Goal: Task Accomplishment & Management: Manage account settings

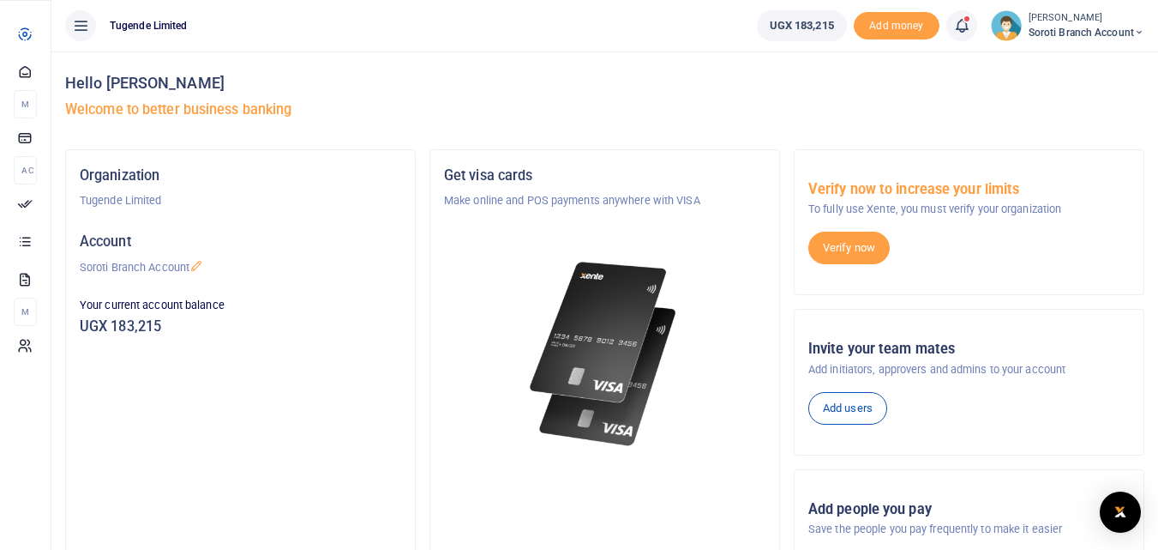
click at [0, 0] on span "Approvals" at bounding box center [0, 0] width 0 height 0
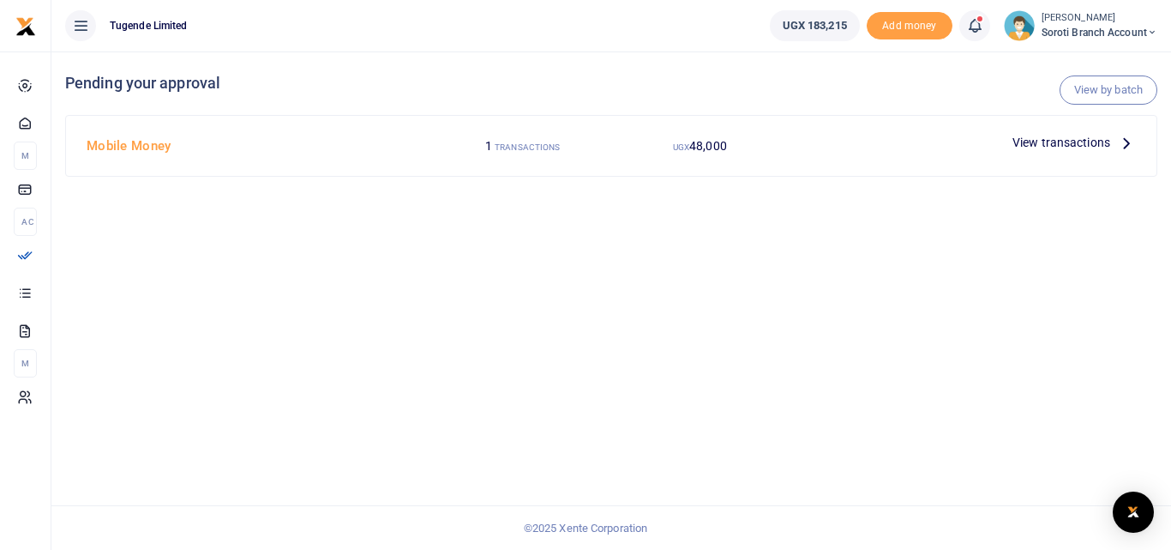
click at [1068, 144] on span "View transactions" at bounding box center [1062, 142] width 98 height 19
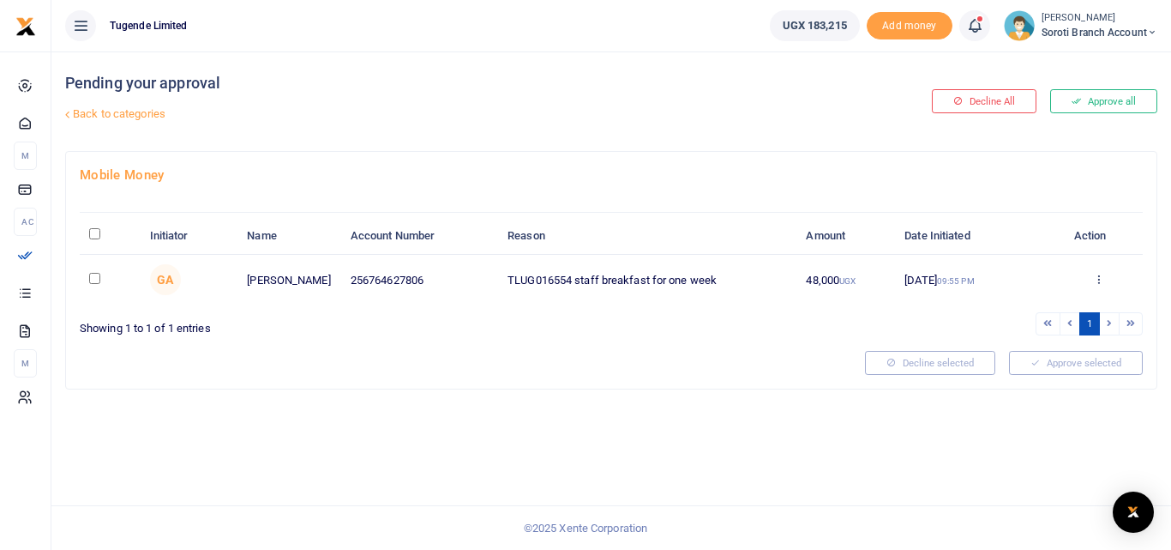
click at [622, 282] on td "TLUG016554 staff breakfast for one week" at bounding box center [647, 280] width 298 height 50
click at [935, 269] on td "22 Sep 2025 09:55 PM" at bounding box center [974, 280] width 159 height 50
click at [95, 280] on input "checkbox" at bounding box center [94, 278] width 11 height 11
checkbox input "true"
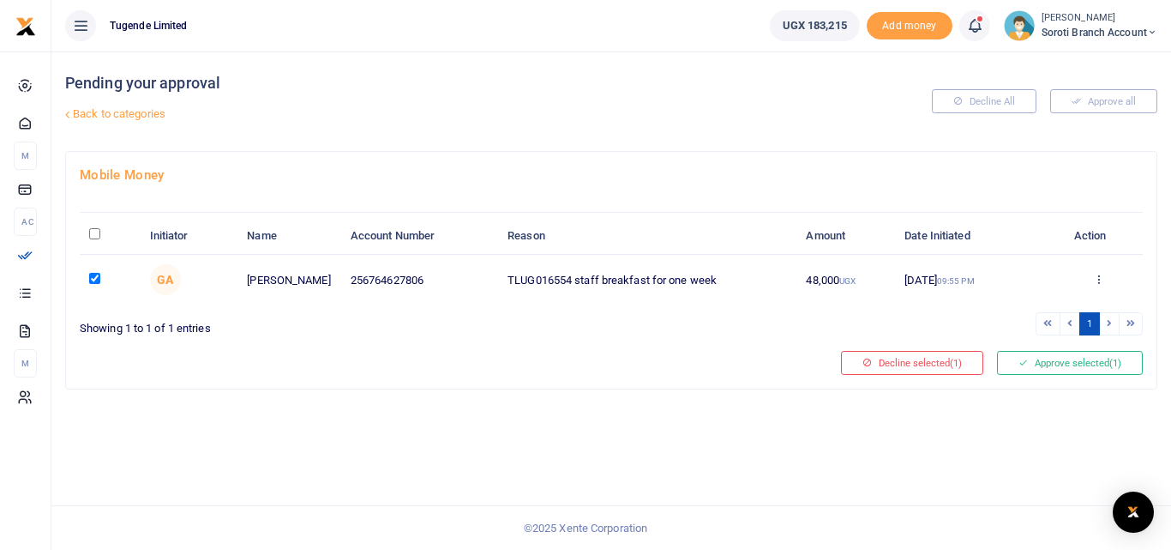
click at [1052, 368] on button "Approve selected (1)" at bounding box center [1070, 363] width 146 height 24
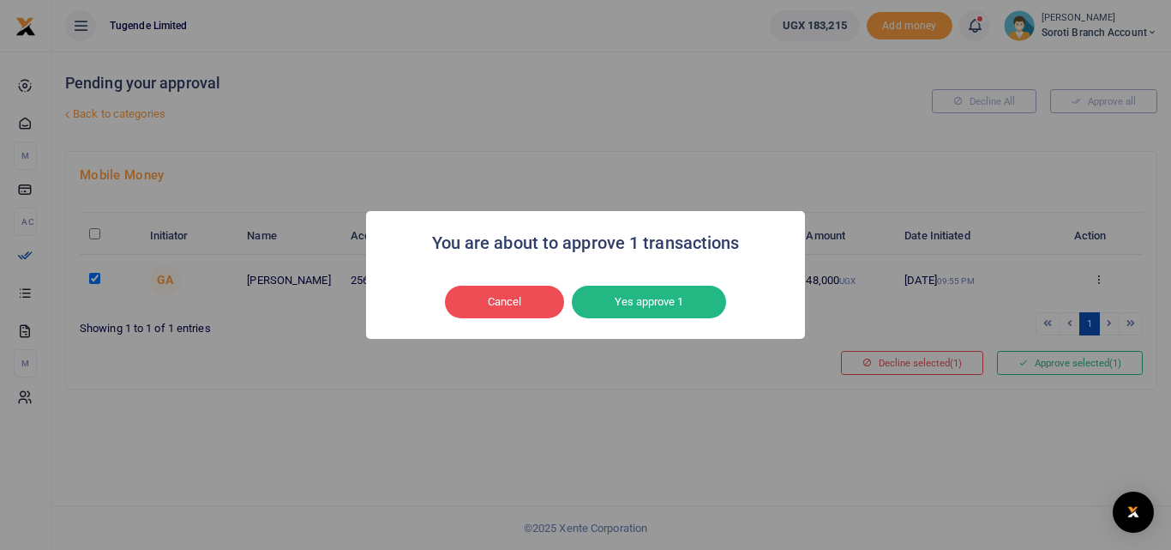
click at [631, 301] on button "Yes approve 1" at bounding box center [649, 302] width 154 height 33
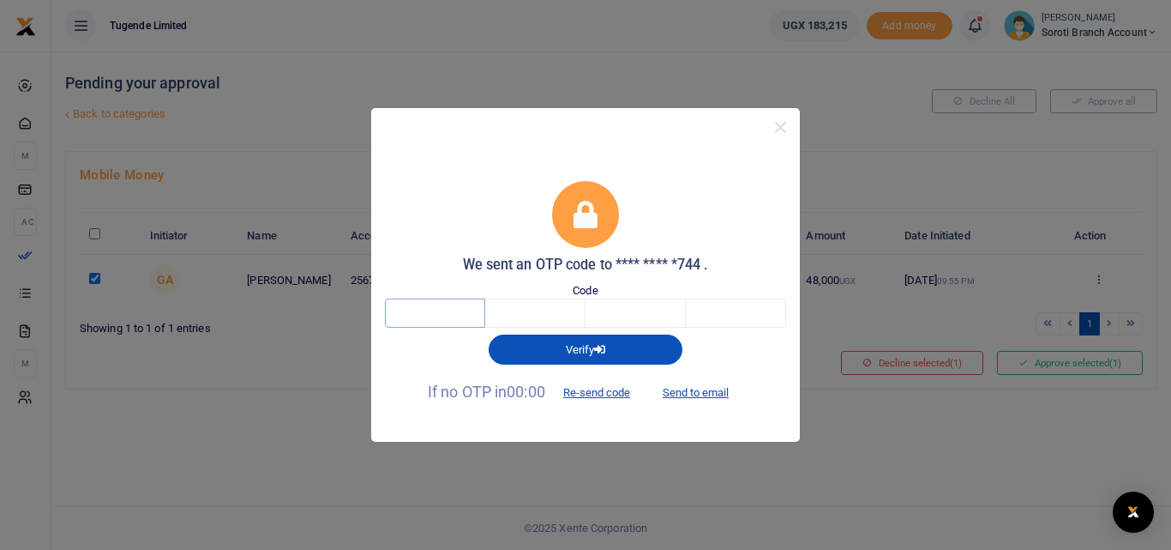
click at [448, 311] on input "text" at bounding box center [435, 312] width 100 height 29
click at [253, 486] on div "We sent an OTP code to **** **** *744 . Code Verify If no OTP in 00:00 Re-send …" at bounding box center [585, 275] width 1171 height 550
click at [280, 461] on div "We sent an OTP code to **** **** *744 . Code Verify If no OTP in 00:00 Re-send …" at bounding box center [585, 275] width 1171 height 550
click at [781, 127] on button "Close" at bounding box center [780, 127] width 25 height 25
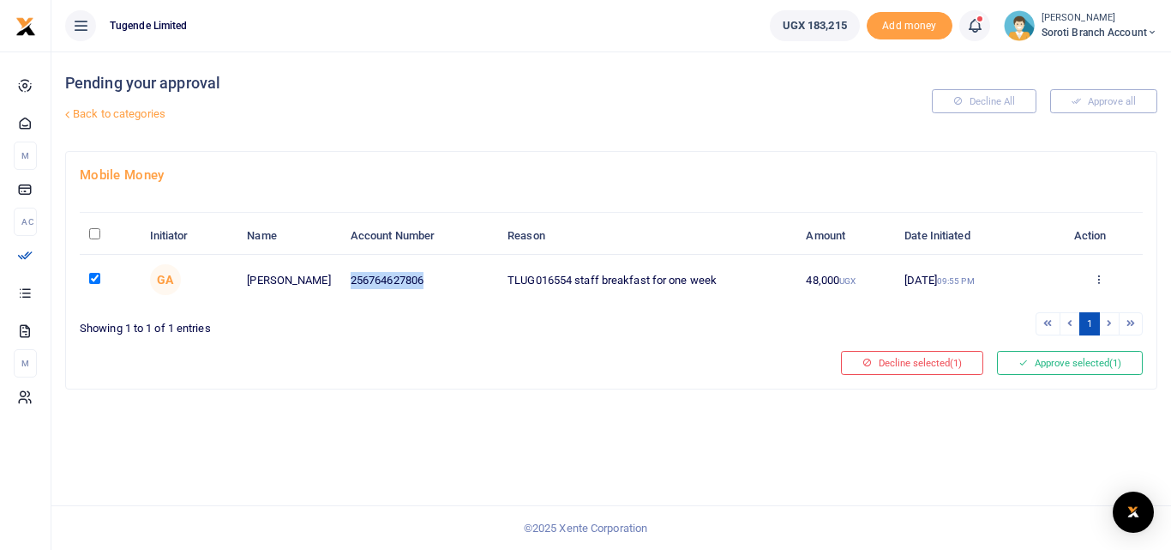
drag, startPoint x: 352, startPoint y: 281, endPoint x: 444, endPoint y: 286, distance: 91.9
click at [444, 286] on td "256764627806" at bounding box center [419, 280] width 157 height 50
click at [1050, 370] on button "Approve selected (1)" at bounding box center [1070, 363] width 146 height 24
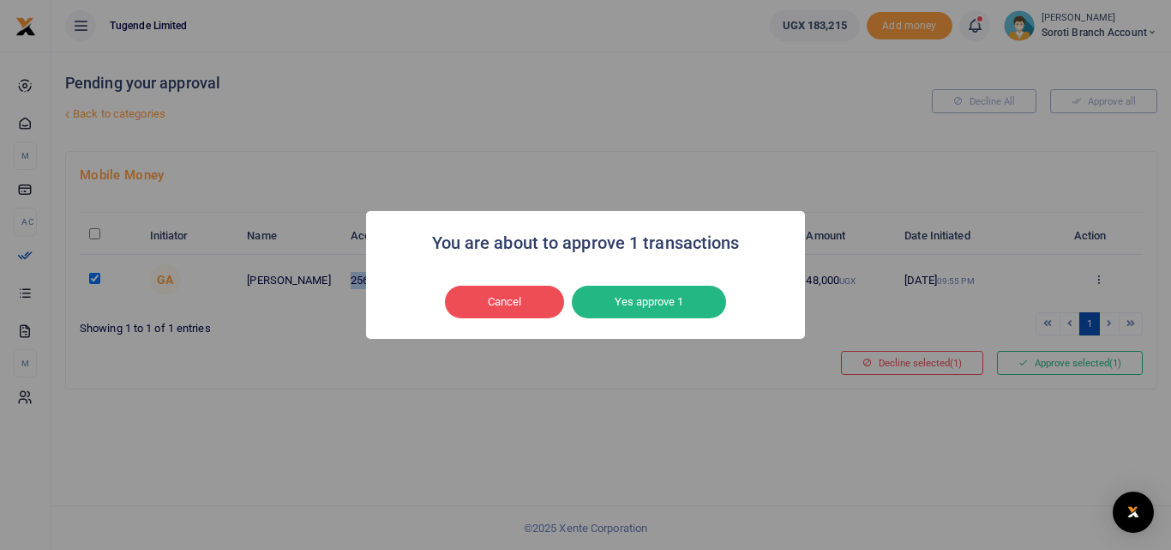
click at [644, 295] on button "Yes approve 1" at bounding box center [649, 302] width 154 height 33
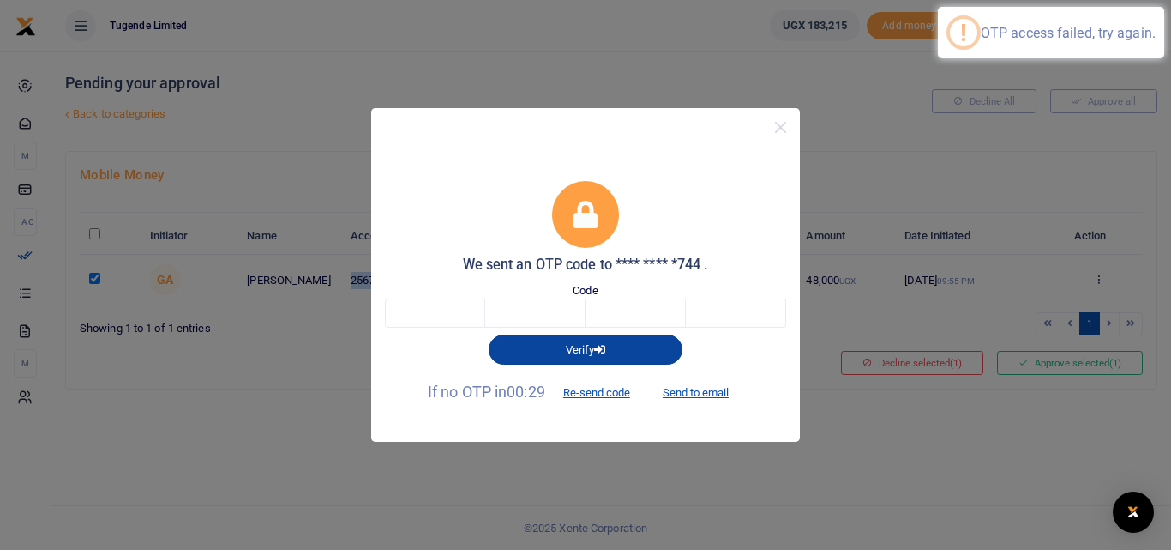
click at [581, 352] on button "Verify" at bounding box center [586, 348] width 194 height 29
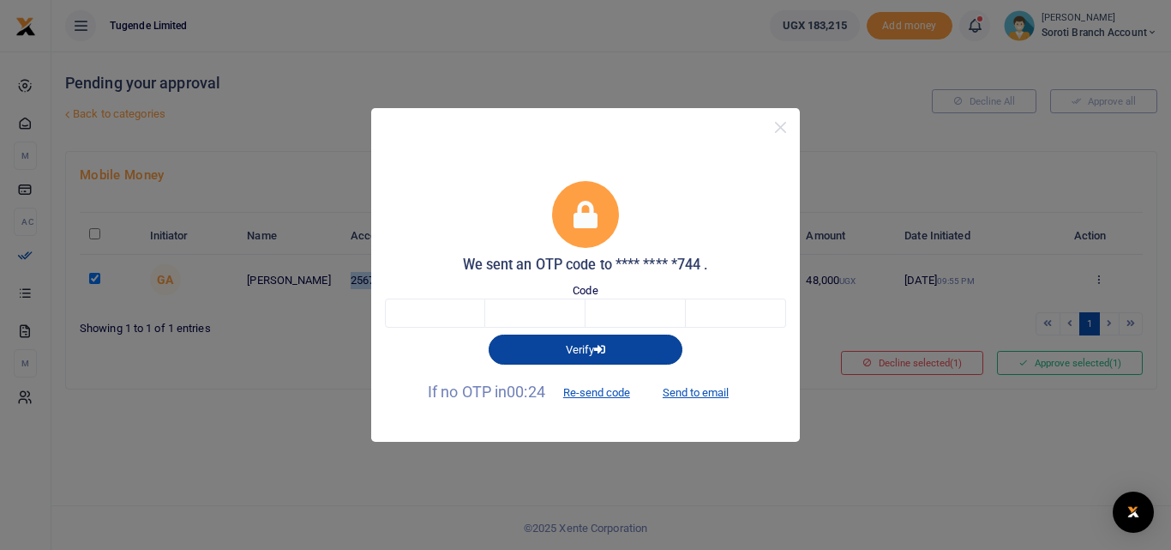
click at [585, 348] on button "Verify" at bounding box center [586, 348] width 194 height 29
click at [594, 394] on button "Re-send code" at bounding box center [597, 392] width 96 height 29
click at [561, 352] on button "Verify" at bounding box center [586, 348] width 194 height 29
click at [585, 394] on button "Re-send code" at bounding box center [597, 392] width 96 height 29
click at [575, 353] on button "Verify" at bounding box center [586, 348] width 194 height 29
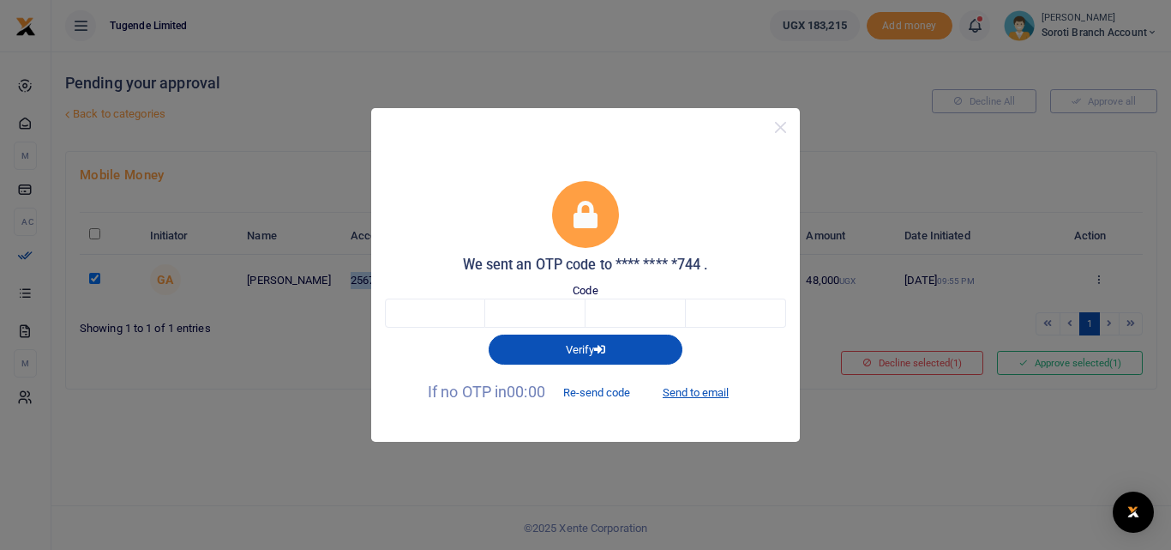
click at [590, 394] on button "Re-send code" at bounding box center [597, 392] width 96 height 29
click at [695, 392] on button "Send to email" at bounding box center [695, 392] width 95 height 29
click at [577, 348] on button "Verify" at bounding box center [586, 348] width 194 height 29
click at [779, 133] on button "Close" at bounding box center [780, 127] width 25 height 25
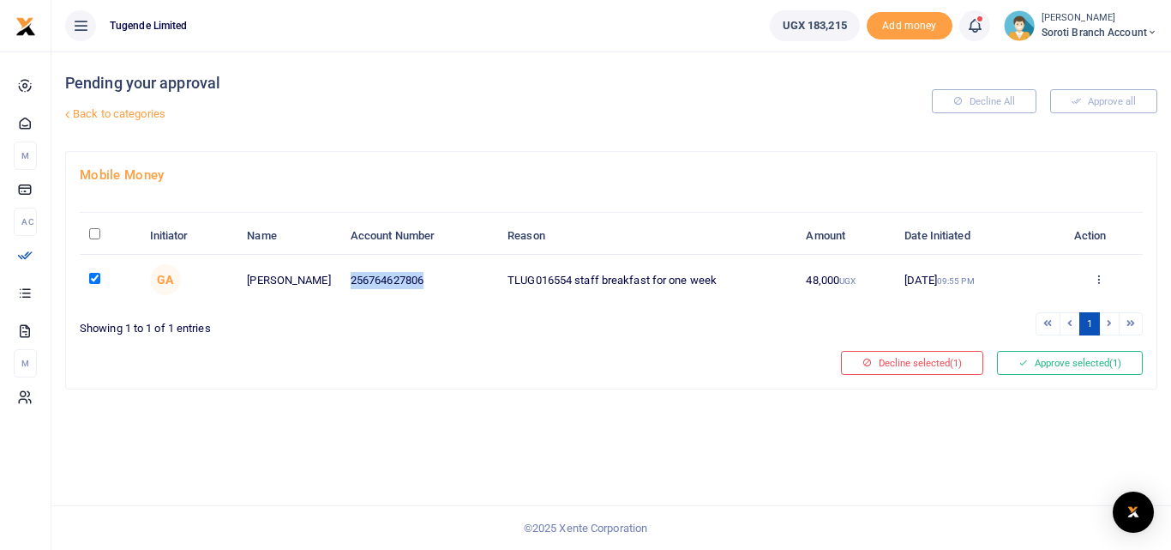
click at [1049, 365] on button "Approve selected (1)" at bounding box center [1070, 363] width 146 height 24
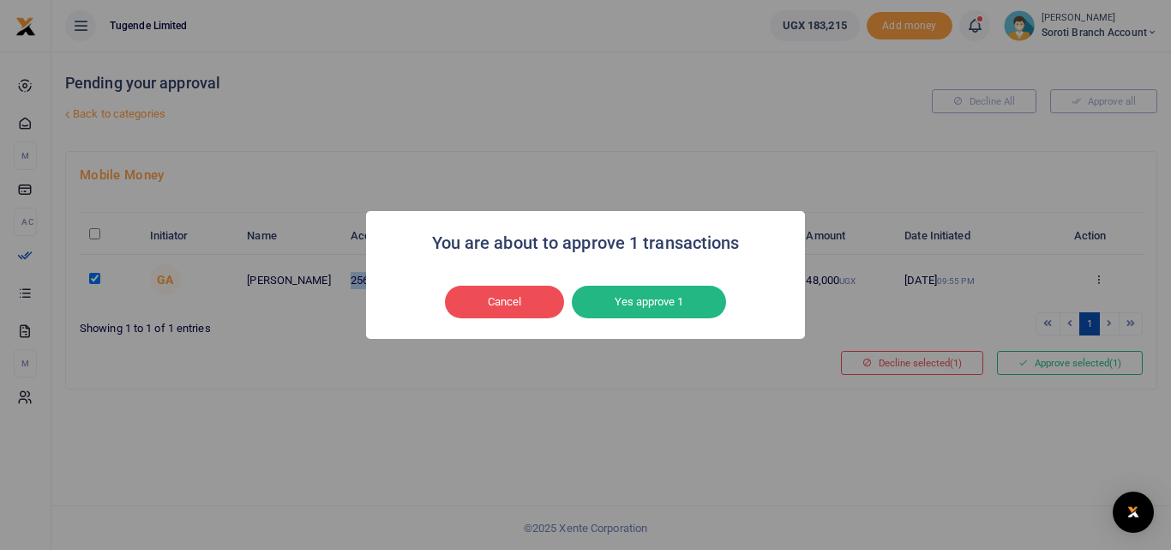
click at [612, 298] on button "Yes approve 1" at bounding box center [649, 302] width 154 height 33
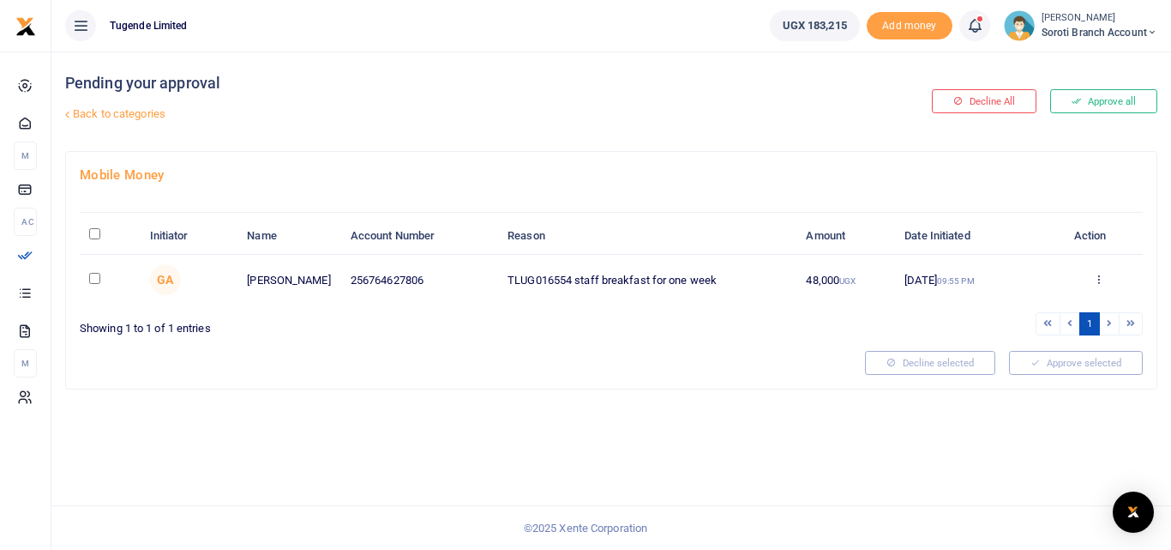
click at [1092, 101] on button "Approve all" at bounding box center [1103, 101] width 107 height 24
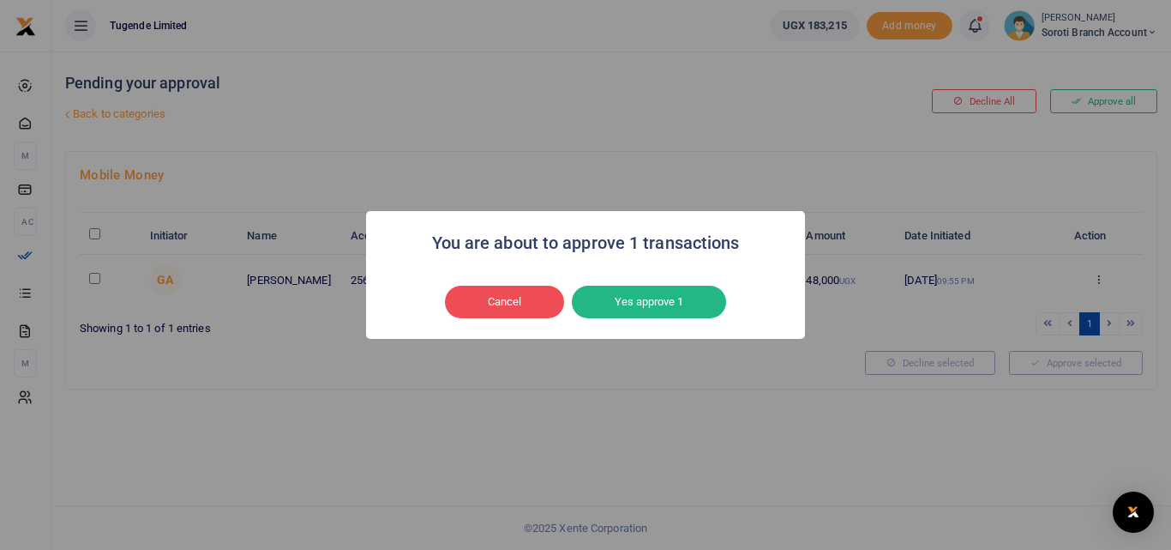
click at [644, 298] on button "Yes approve 1" at bounding box center [649, 302] width 154 height 33
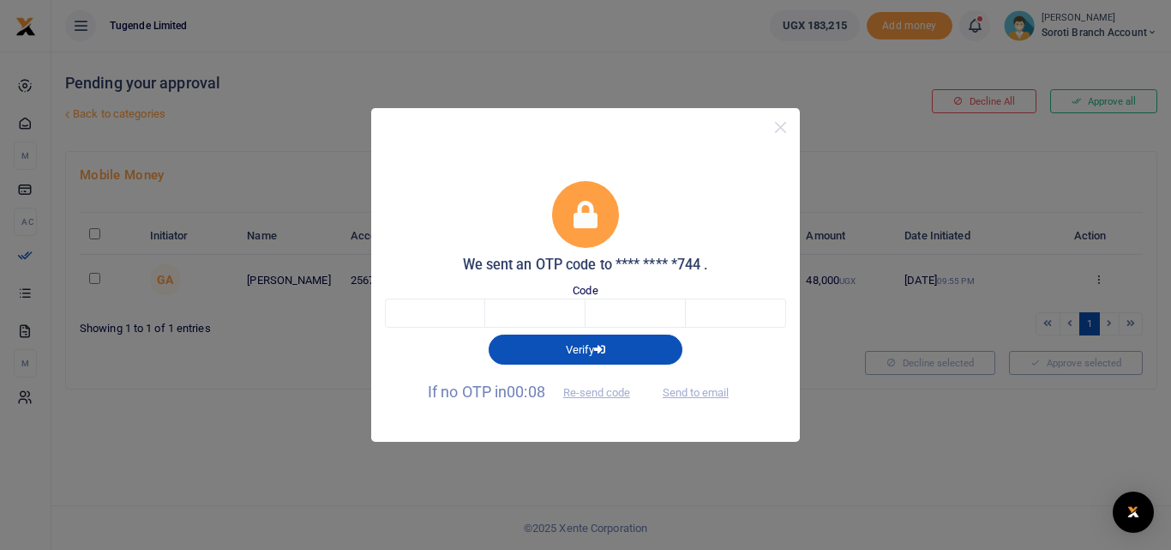
click at [293, 413] on div "We sent an OTP code to **** **** *744 . Code Verify If no OTP in 00:08 Re-send …" at bounding box center [585, 275] width 1171 height 550
click at [293, 413] on div "We sent an OTP code to **** **** *744 . Code Verify If no OTP in 00:07 Re-send …" at bounding box center [585, 275] width 1171 height 550
click at [829, 104] on div "We sent an OTP code to **** **** *744 . Code Verify If no OTP in 00:00 Re-send …" at bounding box center [585, 275] width 1171 height 550
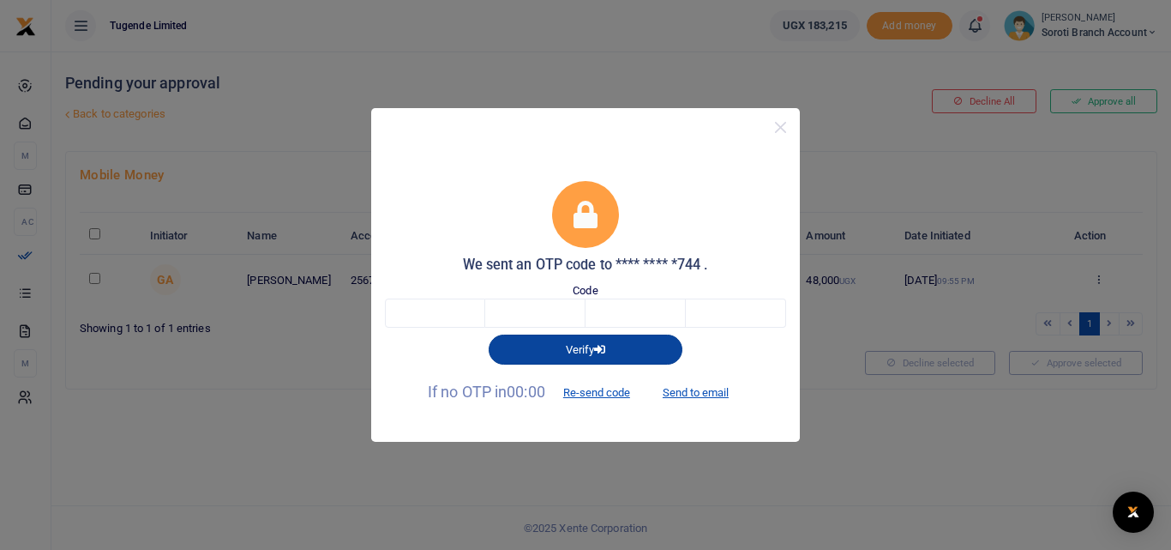
click at [550, 349] on button "Verify" at bounding box center [586, 348] width 194 height 29
click at [228, 406] on div "We sent an OTP code to **** **** *744 . Code Verify If no OTP in 00:00 Re-send …" at bounding box center [585, 275] width 1171 height 550
click at [855, 436] on div "We sent an OTP code to **** **** *744 . Code Verify If no OTP in 00:00 Re-send …" at bounding box center [585, 275] width 1171 height 550
click at [677, 394] on button "Send to email" at bounding box center [695, 392] width 95 height 29
click at [436, 312] on input "text" at bounding box center [435, 312] width 100 height 29
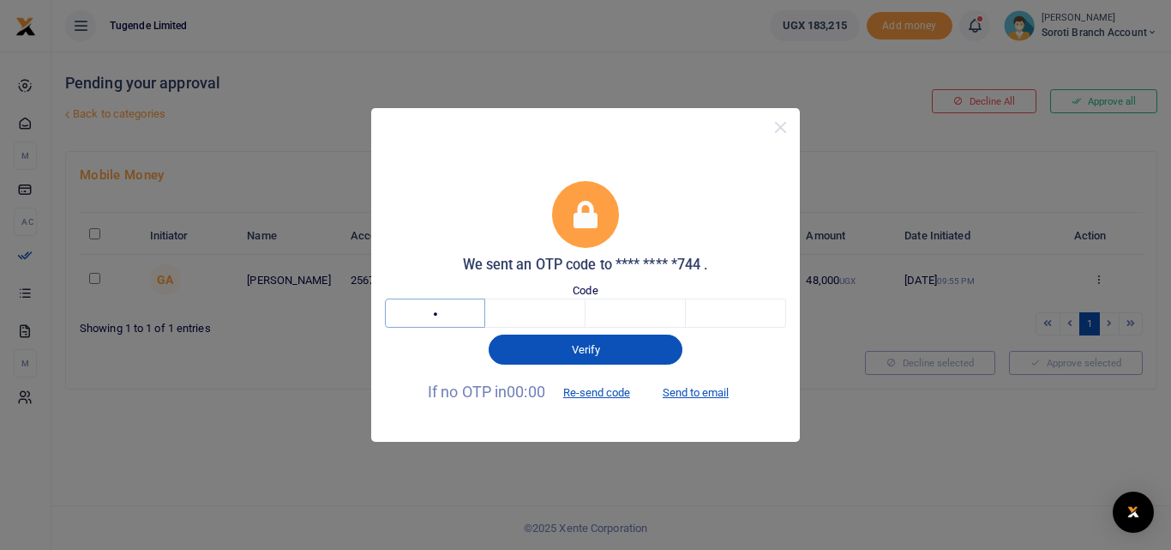
type input "5"
type input "7"
type input "3"
type input "5"
type input "7"
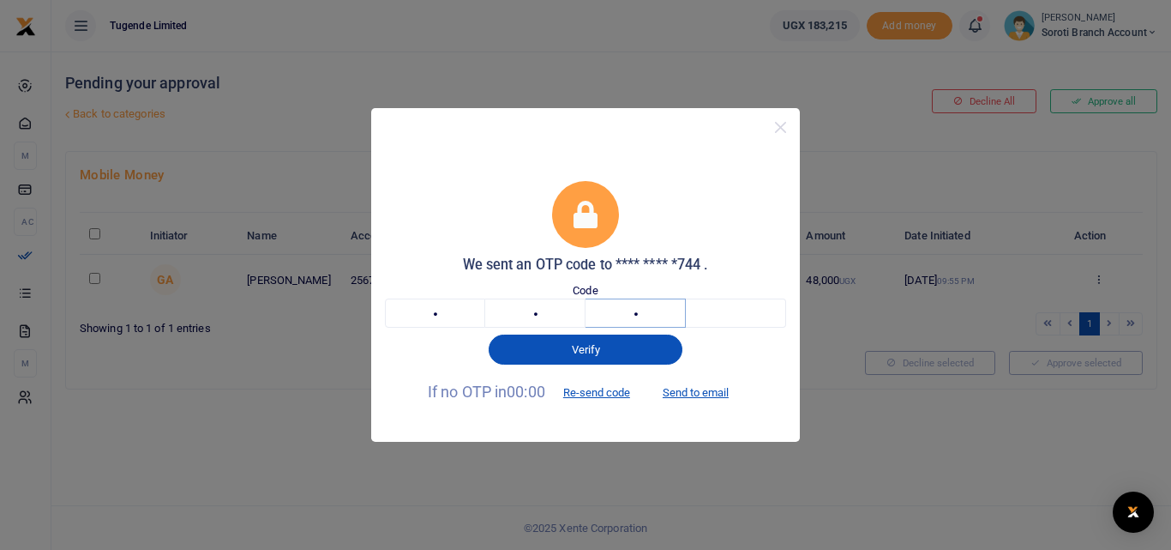
type input "4"
type input "3"
type input "5"
type input "7"
type input "4"
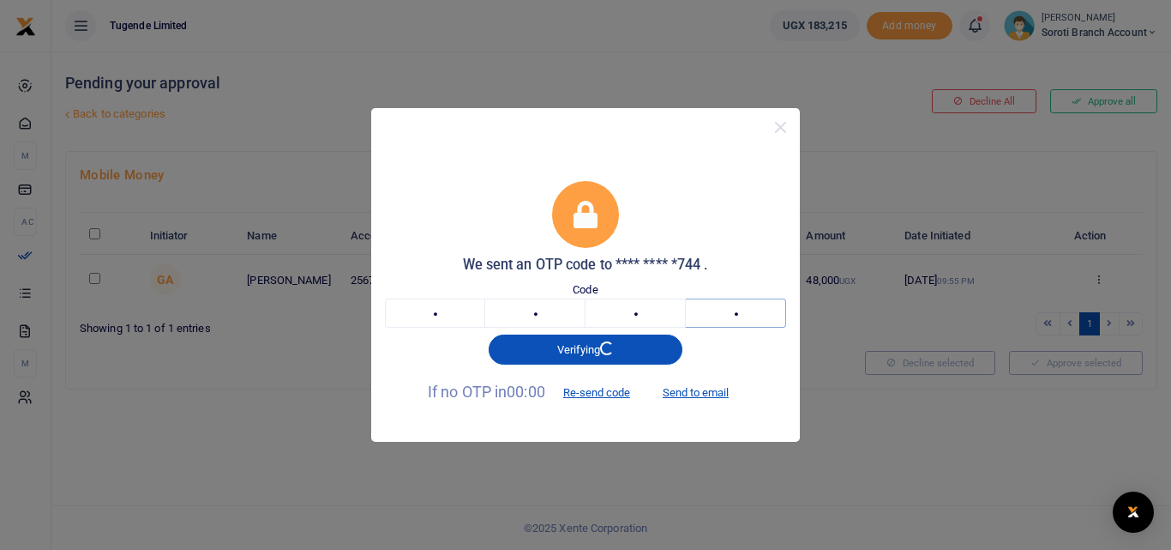
type input "3"
click at [693, 395] on button "Send to email" at bounding box center [695, 392] width 95 height 29
click at [762, 312] on input "3" at bounding box center [736, 312] width 100 height 29
type input "2"
type input "5"
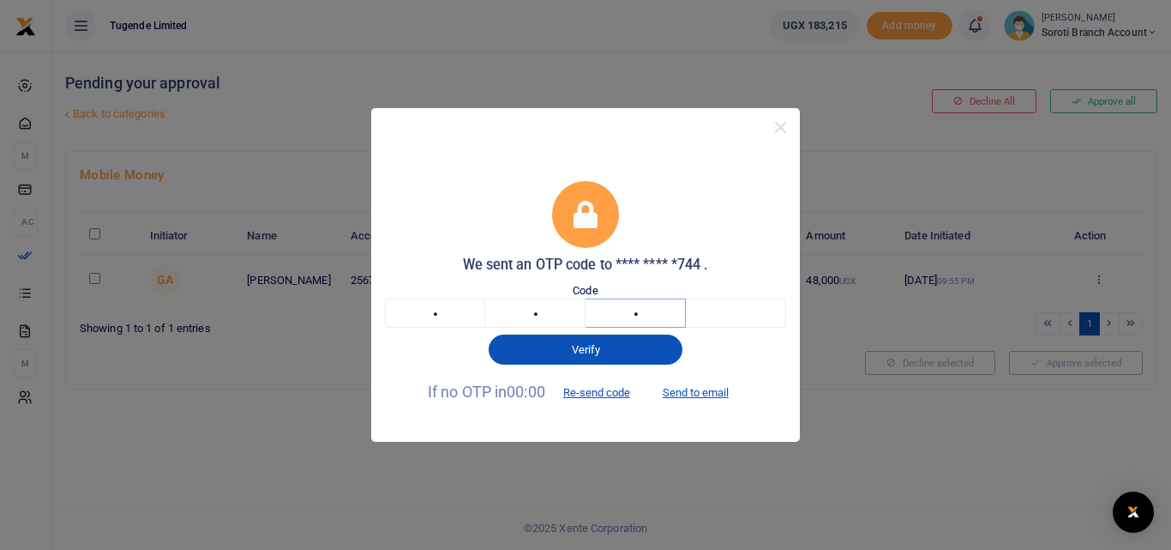
type input "3"
type input "5"
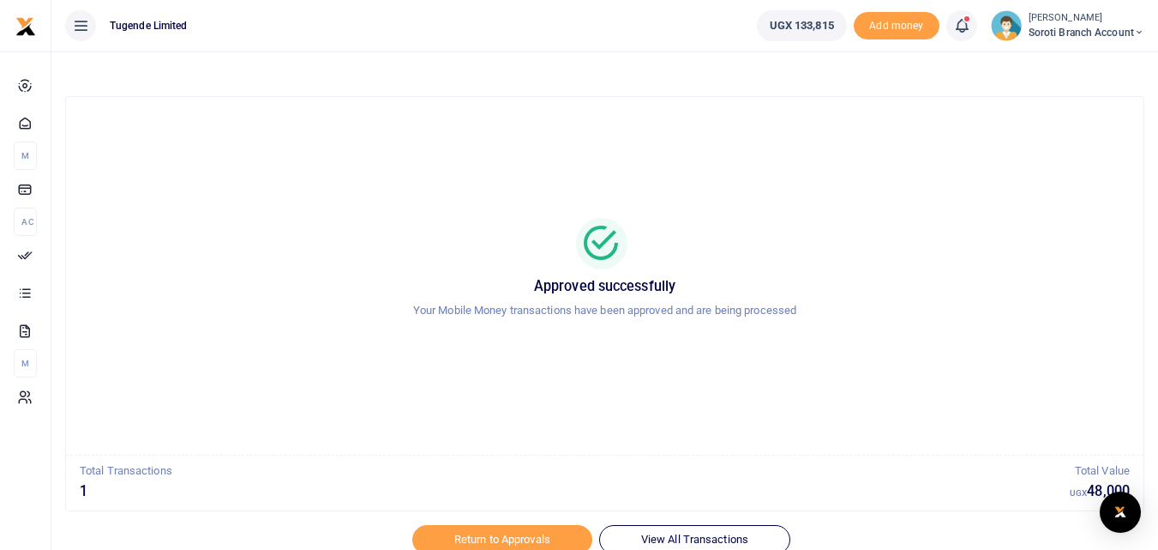
scroll to position [69, 0]
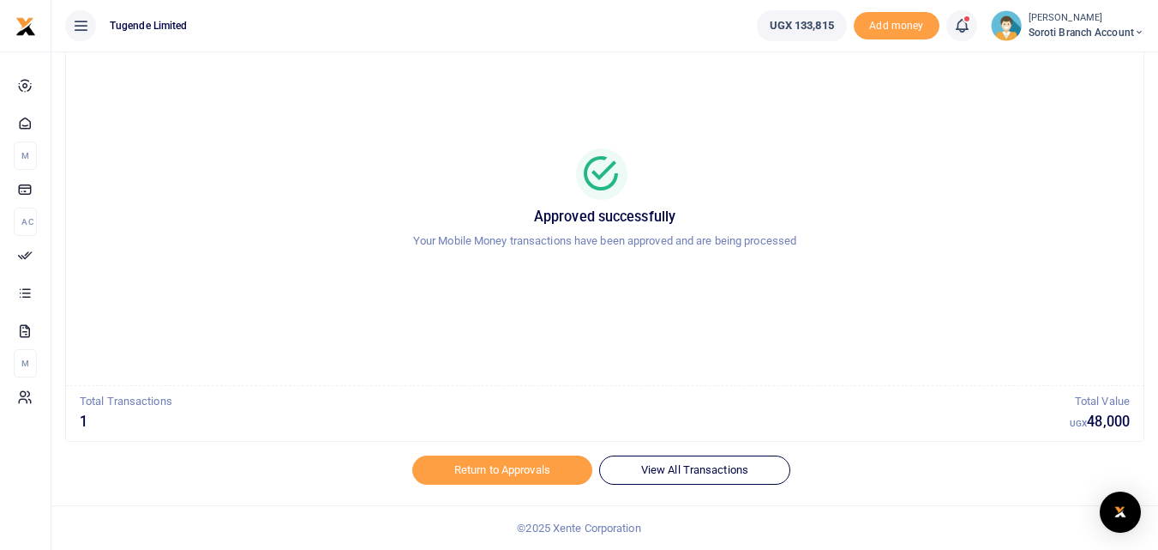
click at [658, 468] on link "View All Transactions" at bounding box center [694, 469] width 191 height 29
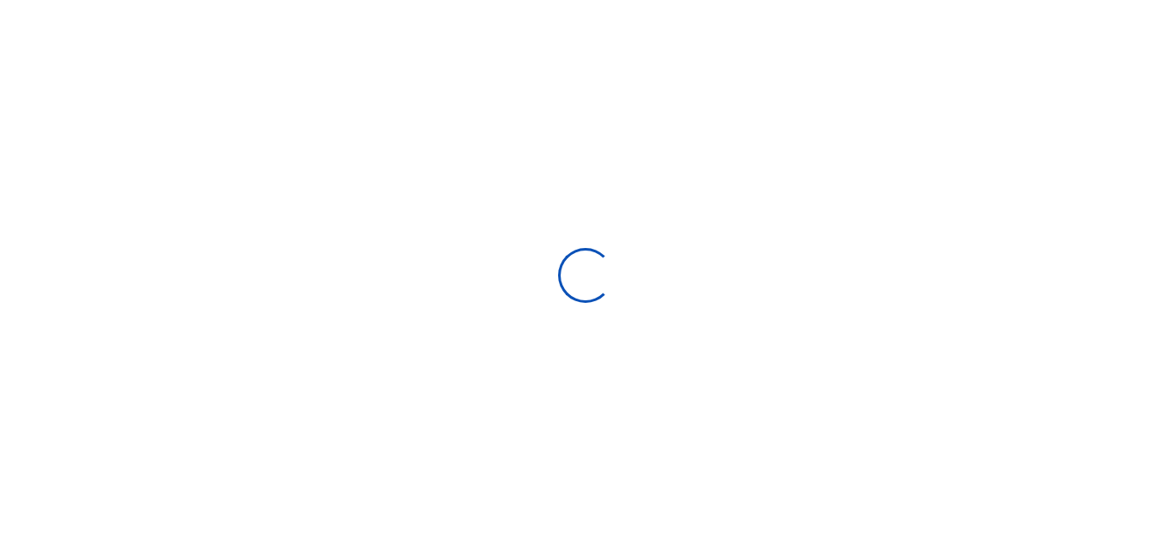
select select
type input "[DATE] - [DATE]"
